Goal: Check status: Check status

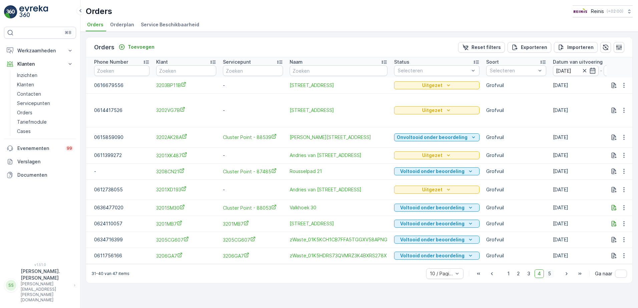
click at [552, 278] on span "5" at bounding box center [549, 274] width 9 height 9
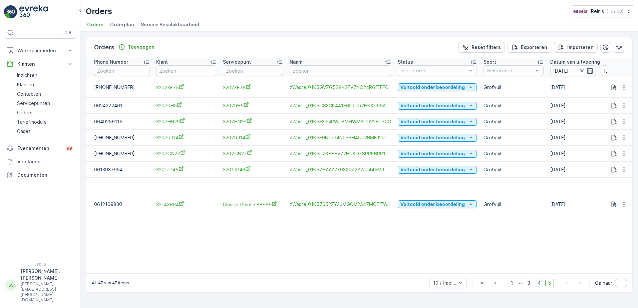
click at [539, 279] on span "4" at bounding box center [539, 283] width 9 height 9
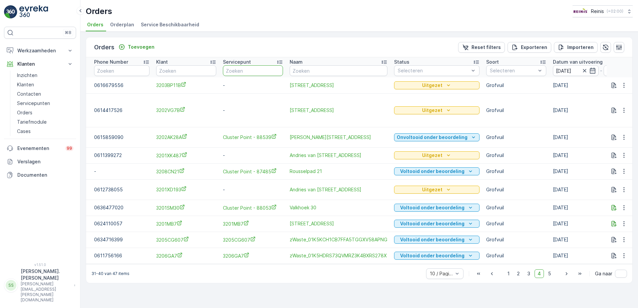
click at [246, 70] on input "text" at bounding box center [253, 70] width 60 height 11
click at [190, 72] on input "text" at bounding box center [186, 70] width 60 height 11
type input "3218"
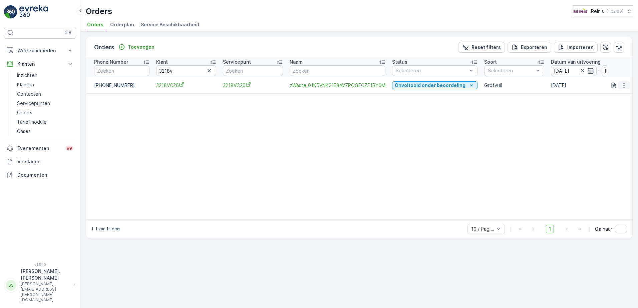
click at [623, 87] on icon "button" at bounding box center [624, 85] width 7 height 7
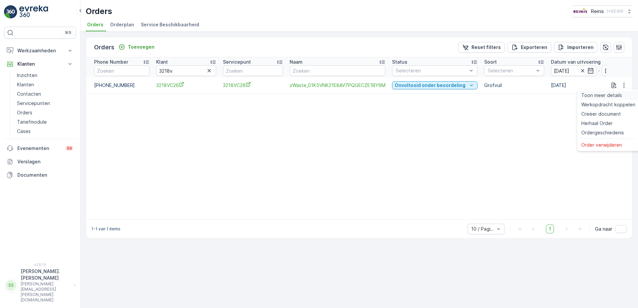
click at [614, 95] on span "Toon meer details" at bounding box center [601, 95] width 41 height 7
